Goal: Subscribe to service/newsletter

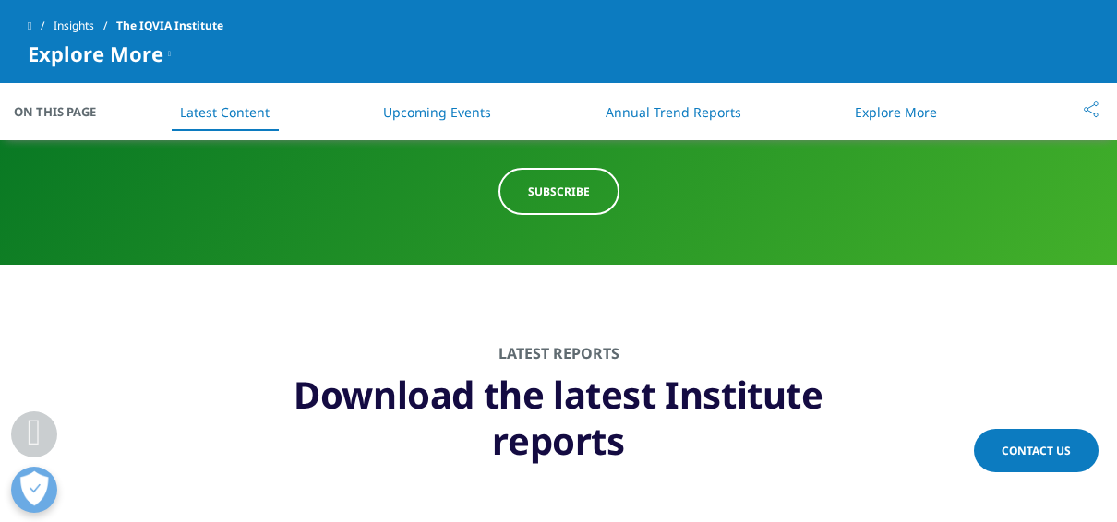
scroll to position [861, 0]
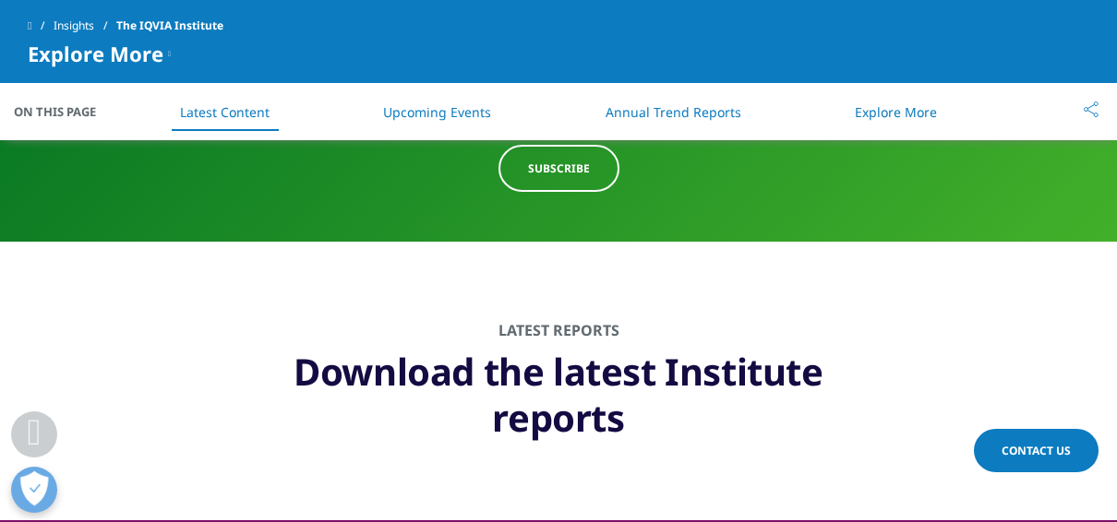
click at [569, 171] on span "Subscribe" at bounding box center [559, 169] width 62 height 16
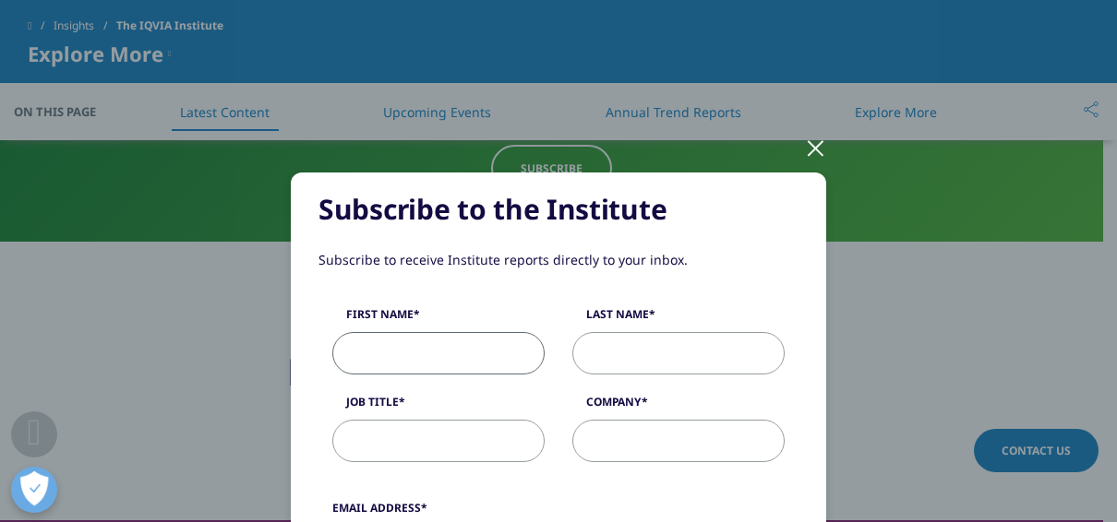
click at [479, 347] on input "First Name" at bounding box center [438, 353] width 212 height 42
type input "[PERSON_NAME]"
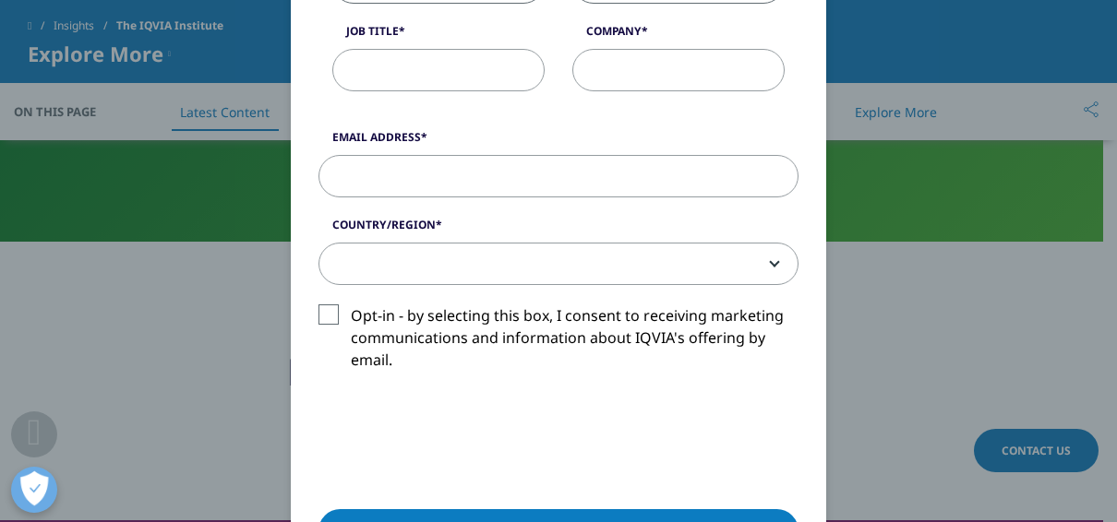
click at [406, 66] on input "Job Title" at bounding box center [438, 70] width 212 height 42
type input "VP Finance [GEOGRAPHIC_DATA]"
type input "[PERSON_NAME]"
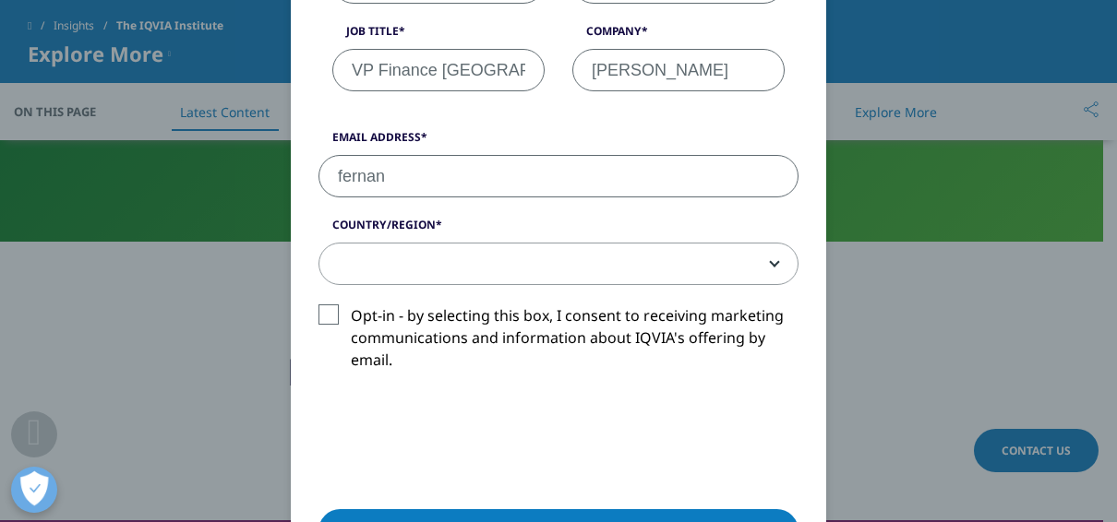
type input "[PERSON_NAME][EMAIL_ADDRESS][PERSON_NAME][PERSON_NAME][DOMAIN_NAME]"
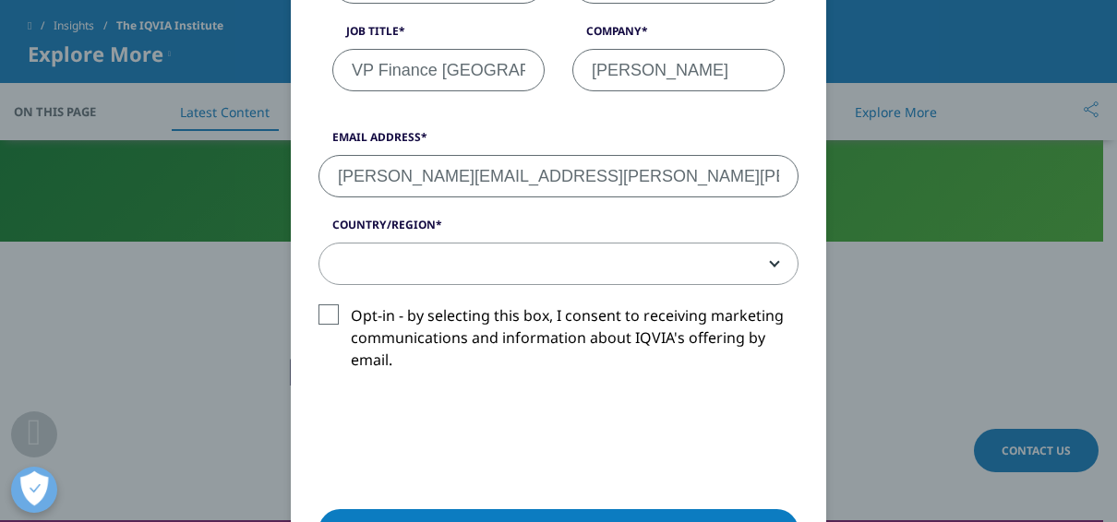
select select "[GEOGRAPHIC_DATA]"
click at [328, 317] on label "Opt-in - by selecting this box, I consent to receiving marketing communications…" at bounding box center [558, 343] width 480 height 77
click at [351, 305] on input "Opt-in - by selecting this box, I consent to receiving marketing communications…" at bounding box center [351, 305] width 0 height 0
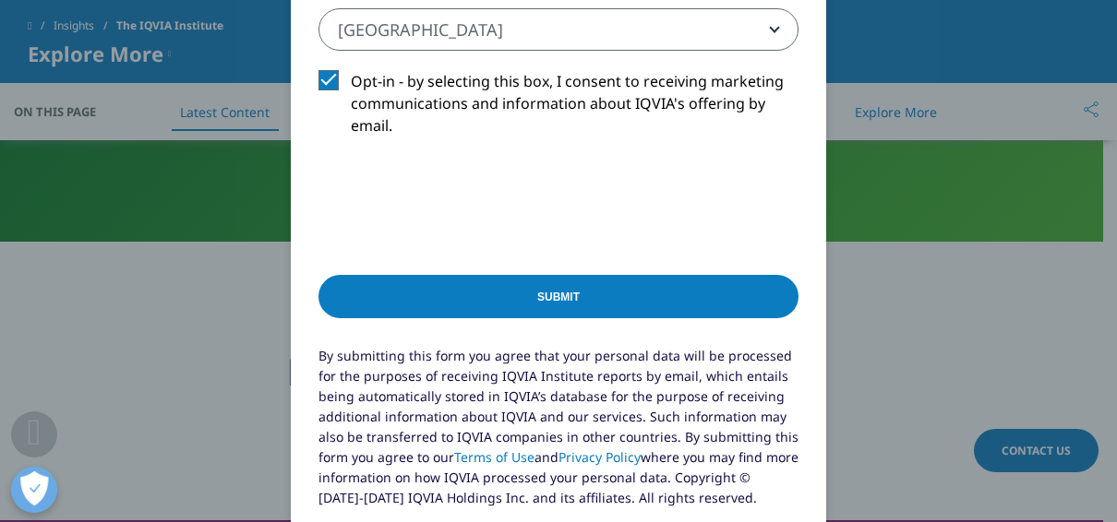
scroll to position [654, 0]
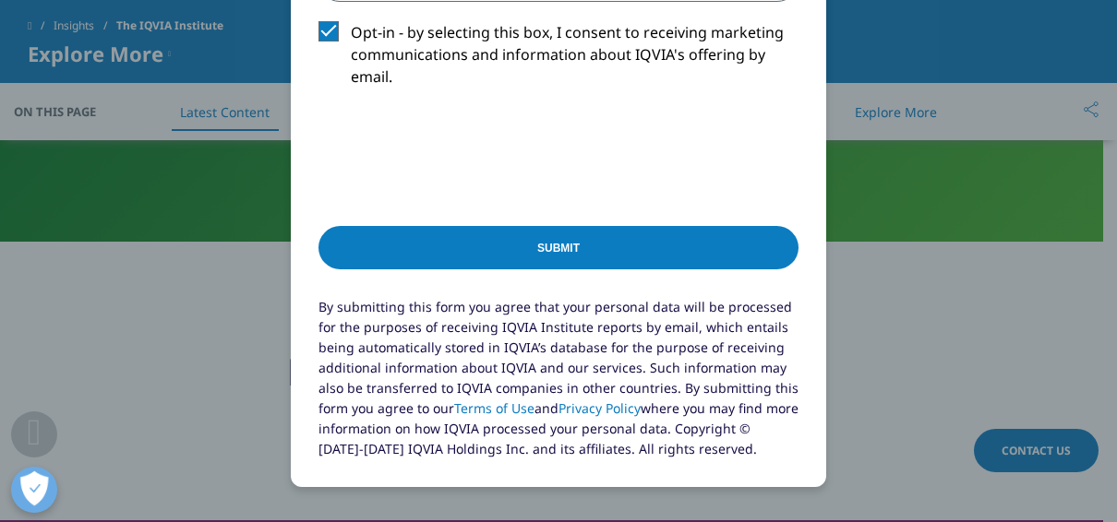
click at [571, 242] on input "Submit" at bounding box center [558, 247] width 480 height 43
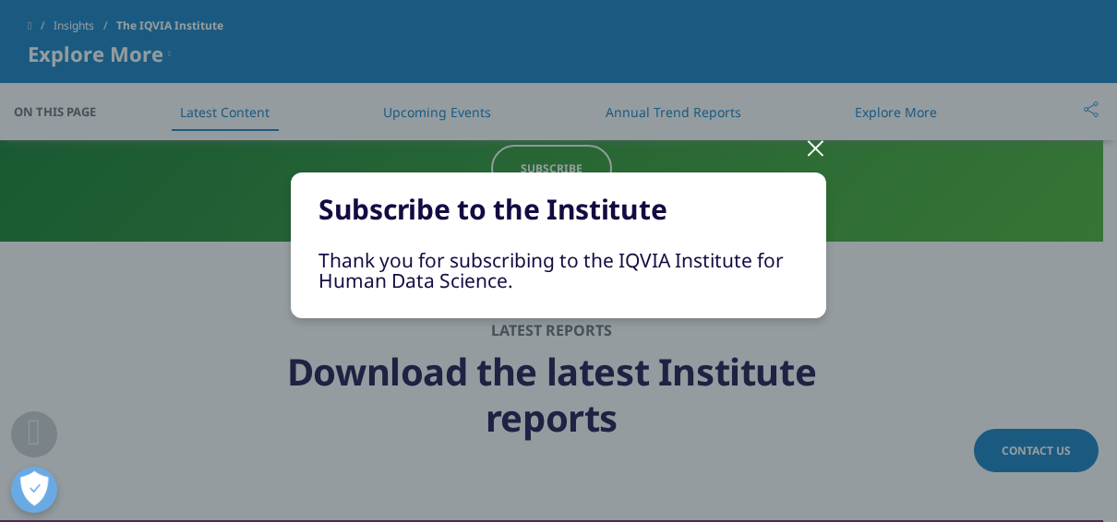
click at [813, 145] on div at bounding box center [815, 147] width 21 height 51
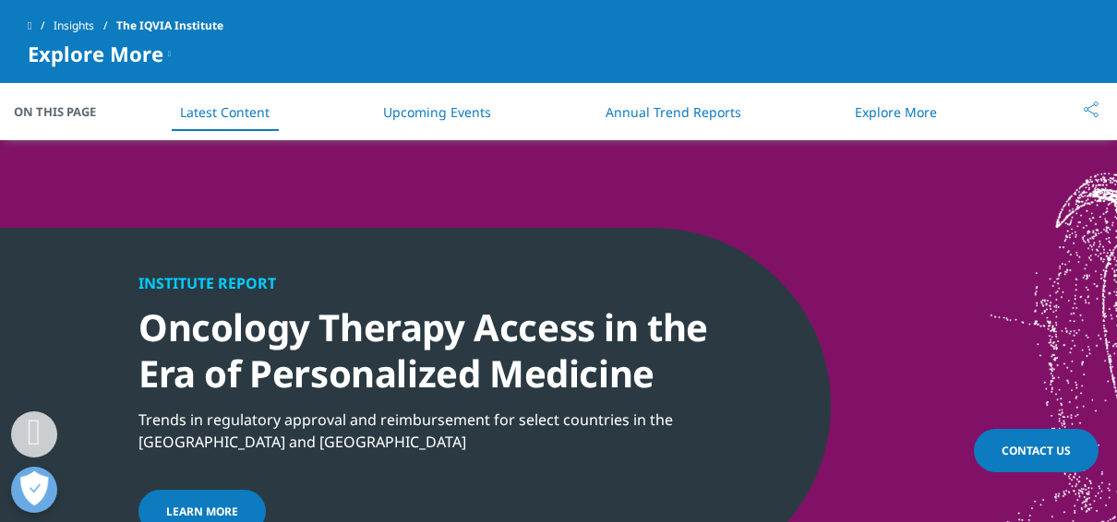
scroll to position [1774, 0]
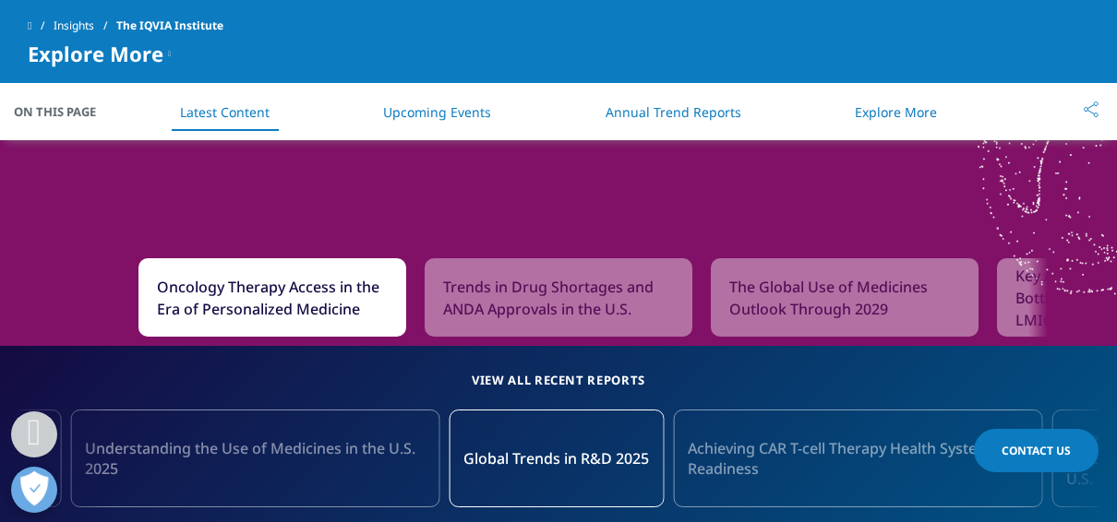
click at [788, 462] on span "Achieving CAR T-cell Therapy Health System Readiness" at bounding box center [857, 458] width 340 height 41
click at [845, 458] on span "Achieving CAR T-cell Therapy Health System Readiness" at bounding box center [857, 458] width 340 height 41
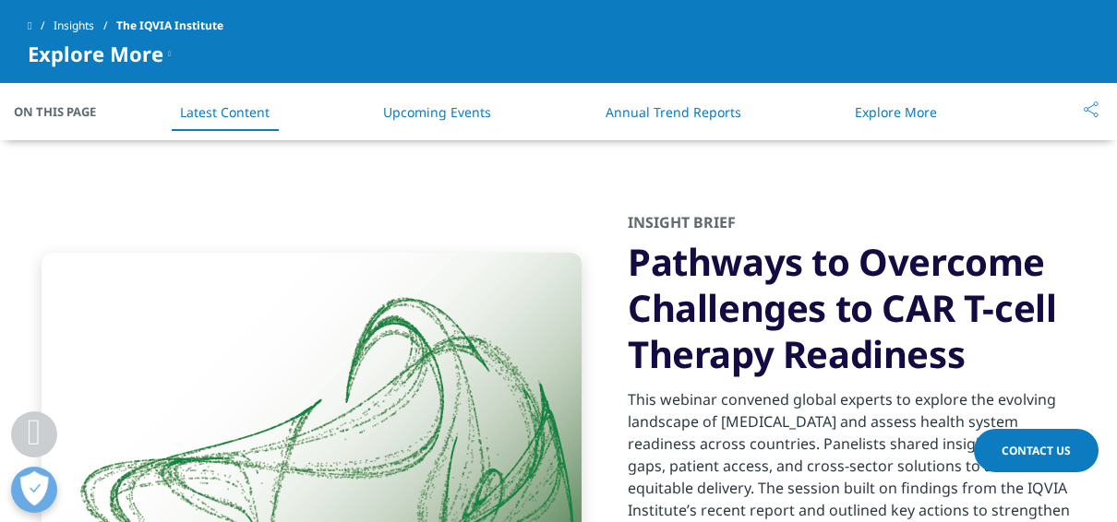
scroll to position [3143, 0]
